Goal: Obtain resource: Obtain resource

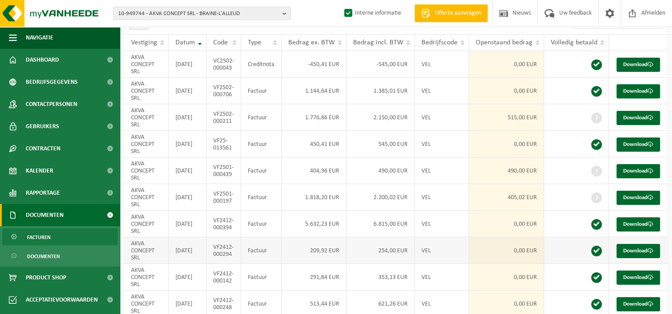
scroll to position [117, 0]
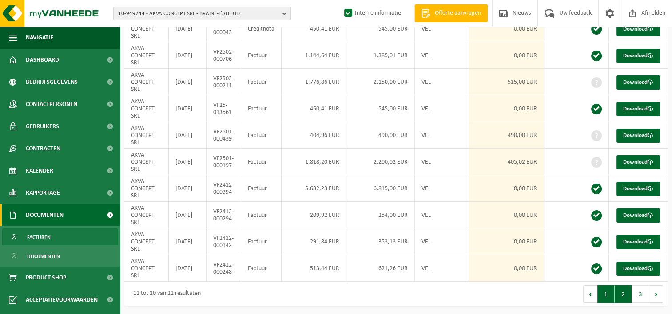
click at [605, 295] on button "1" at bounding box center [605, 295] width 17 height 18
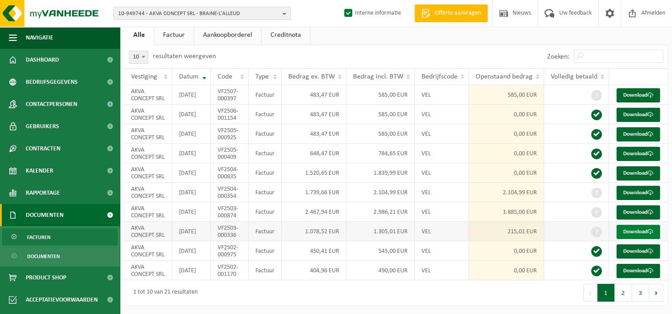
click at [643, 225] on link "Download" at bounding box center [638, 232] width 44 height 14
click at [627, 206] on link "Download" at bounding box center [638, 213] width 44 height 14
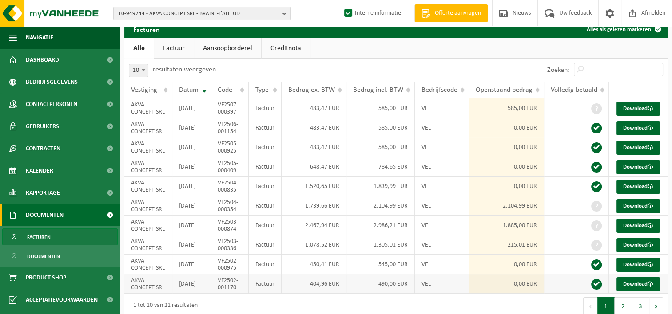
scroll to position [28, 0]
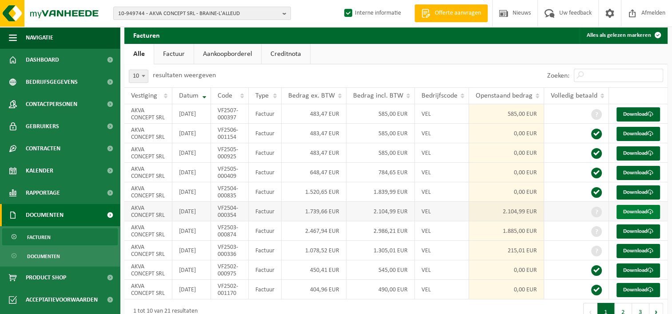
click at [641, 219] on link "Download" at bounding box center [638, 212] width 44 height 14
click at [651, 119] on link "Download" at bounding box center [638, 114] width 44 height 14
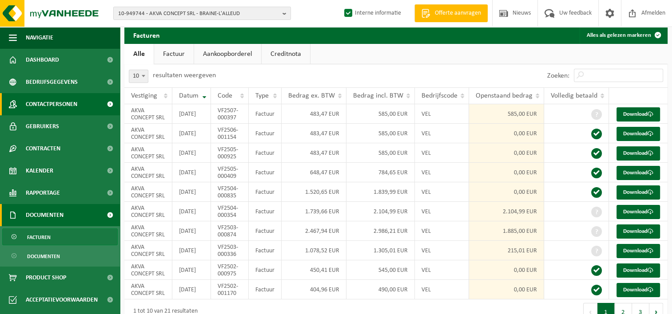
click at [38, 103] on span "Contactpersonen" at bounding box center [52, 104] width 52 height 22
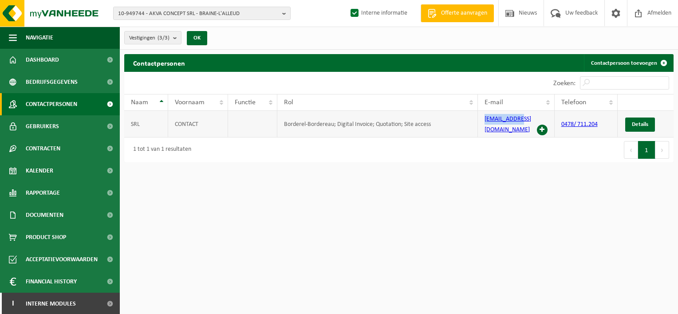
drag, startPoint x: 521, startPoint y: 122, endPoint x: 484, endPoint y: 121, distance: 36.9
click at [484, 121] on td "info@akva.be" at bounding box center [516, 124] width 76 height 27
copy link "info@akva.be"
click at [106, 306] on span at bounding box center [110, 304] width 20 height 22
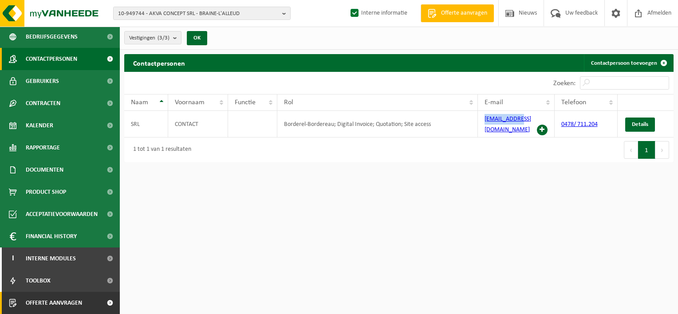
click at [77, 299] on span "Offerte aanvragen" at bounding box center [54, 303] width 56 height 22
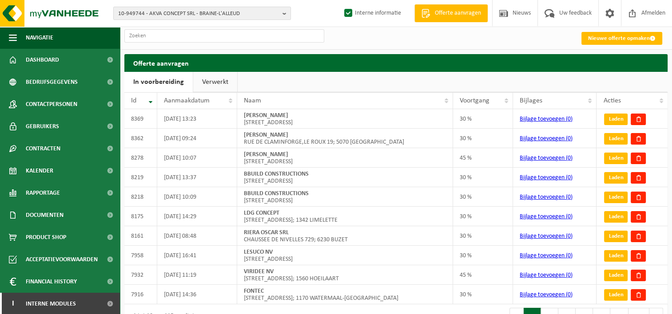
click at [213, 81] on link "Verwerkt" at bounding box center [215, 82] width 44 height 20
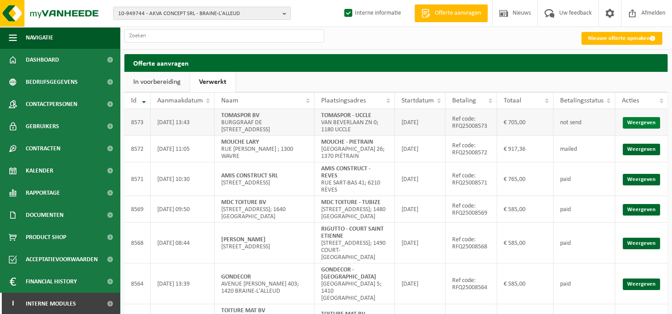
click at [648, 123] on link "Weergeven" at bounding box center [641, 123] width 37 height 12
click at [641, 155] on link "Weergeven" at bounding box center [641, 150] width 37 height 12
click at [632, 186] on link "Weergeven" at bounding box center [641, 180] width 37 height 12
click at [643, 216] on link "Weergeven" at bounding box center [641, 210] width 37 height 12
click at [639, 248] on link "Weergeven" at bounding box center [641, 244] width 37 height 12
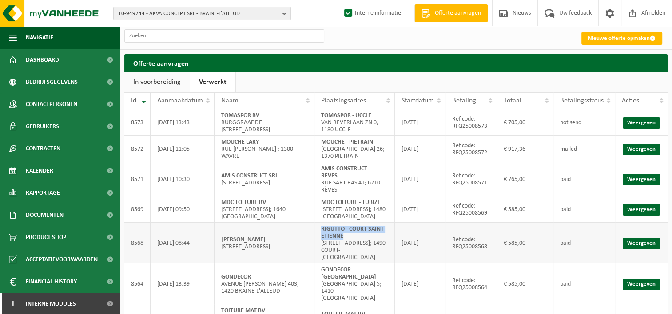
drag, startPoint x: 343, startPoint y: 243, endPoint x: 321, endPoint y: 235, distance: 23.3
click at [321, 235] on td "RIGUTTO - COURT SAINT ETIENNE RUE DU TRY 2; 1490 COURT-SAINT-ETIENNE" at bounding box center [354, 243] width 80 height 41
copy strong "RIGUTTO - COURT SAINT ETIENNE"
drag, startPoint x: 385, startPoint y: 209, endPoint x: 318, endPoint y: 209, distance: 67.5
click at [318, 209] on td "MDC TOITURE - TUBIZE Rue de l'aigle 46; 1480 TUBIZE" at bounding box center [354, 209] width 80 height 27
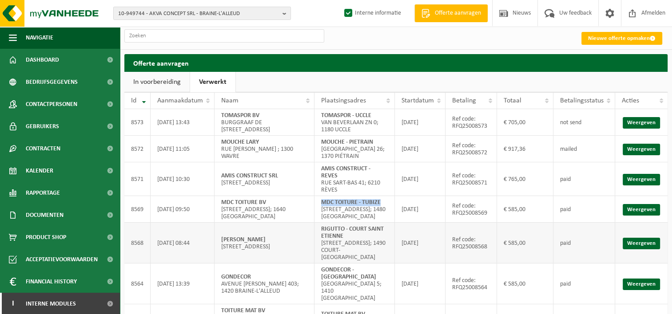
copy strong "MDC TOITURE - TUBIZE"
click at [651, 214] on link "Weergeven" at bounding box center [641, 210] width 37 height 12
drag, startPoint x: 337, startPoint y: 183, endPoint x: 321, endPoint y: 174, distance: 18.9
click at [321, 174] on td "AMIS CONSTRUCT - REVES RUE SART-BAS 41; 6210 RÈVES" at bounding box center [354, 180] width 80 height 34
copy strong "AMIS CONSTRUCT - REVES"
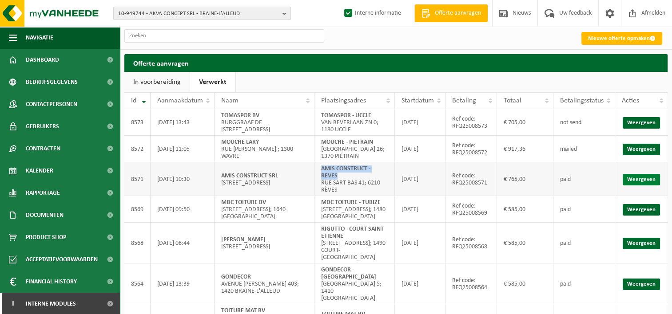
click at [632, 186] on link "Weergeven" at bounding box center [641, 180] width 37 height 12
drag, startPoint x: 374, startPoint y: 141, endPoint x: 321, endPoint y: 141, distance: 53.7
click at [321, 141] on td "MOUCHE - PIETRAIN RUE DE LA CHAPELLE SAINT-JEAN 26; 1370 PIÉTRAIN" at bounding box center [354, 149] width 80 height 27
copy strong "MOUCHE - PIETRAIN"
click at [639, 152] on link "Weergeven" at bounding box center [641, 150] width 37 height 12
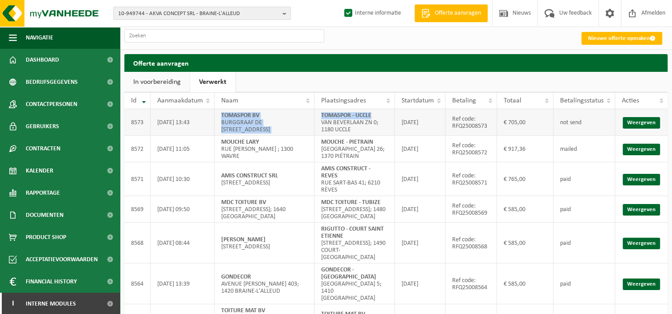
drag, startPoint x: 376, startPoint y: 115, endPoint x: 314, endPoint y: 109, distance: 62.4
click at [314, 109] on tr "8573 22/08/2025 13:43 TOMASPOR BV BURGGRAAF DE NIEULANTLAAN 51; 8200 SINT-MICHI…" at bounding box center [395, 122] width 543 height 27
click at [381, 113] on td "TOMASPOR - UCCLE VAN BEVERLAAN ZN 0; 1180 UCCLE" at bounding box center [354, 122] width 80 height 27
drag, startPoint x: 373, startPoint y: 115, endPoint x: 321, endPoint y: 115, distance: 52.0
click at [321, 115] on td "TOMASPOR - UCCLE VAN BEVERLAAN ZN 0; 1180 UCCLE" at bounding box center [354, 122] width 80 height 27
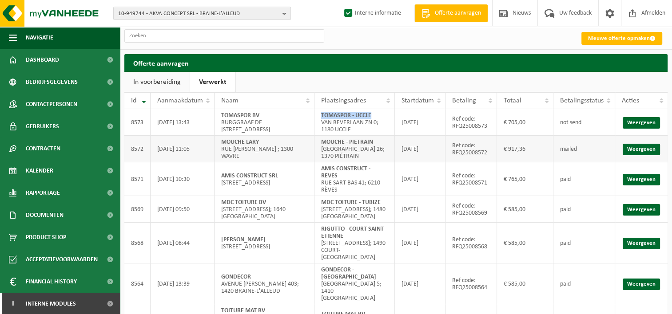
copy strong "TOMASPOR - UCCLE"
click at [633, 124] on link "Weergeven" at bounding box center [641, 123] width 37 height 12
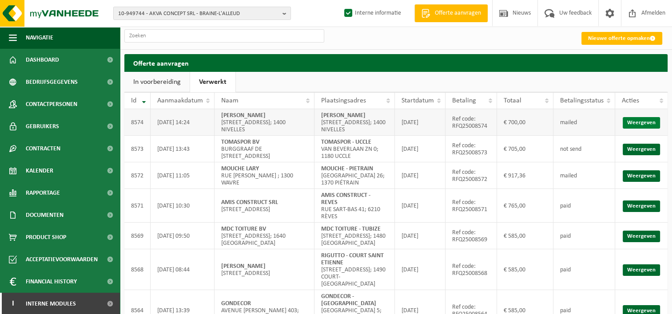
click at [638, 121] on link "Weergeven" at bounding box center [641, 123] width 37 height 12
drag, startPoint x: 361, startPoint y: 116, endPoint x: 321, endPoint y: 114, distance: 40.5
click at [321, 114] on td "[PERSON_NAME] [STREET_ADDRESS]" at bounding box center [354, 122] width 80 height 27
copy strong "[PERSON_NAME]"
